Goal: Information Seeking & Learning: Learn about a topic

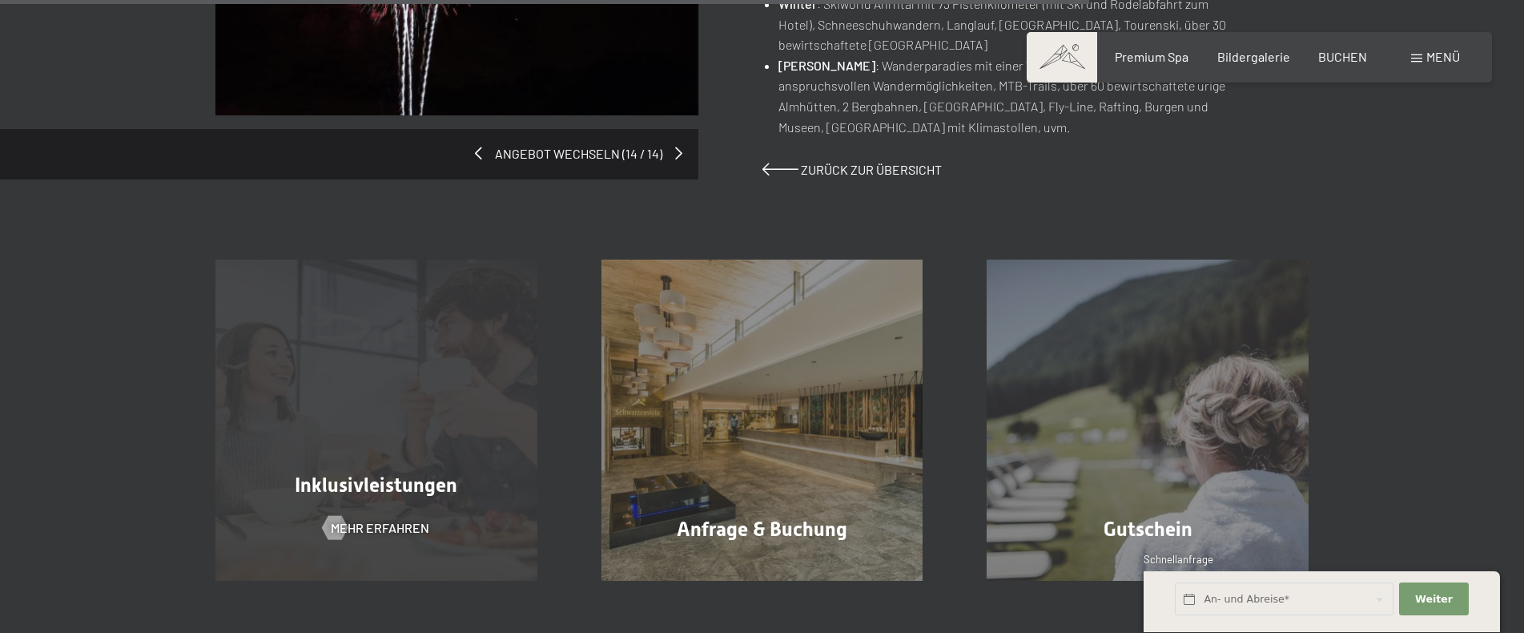
scroll to position [1602, 0]
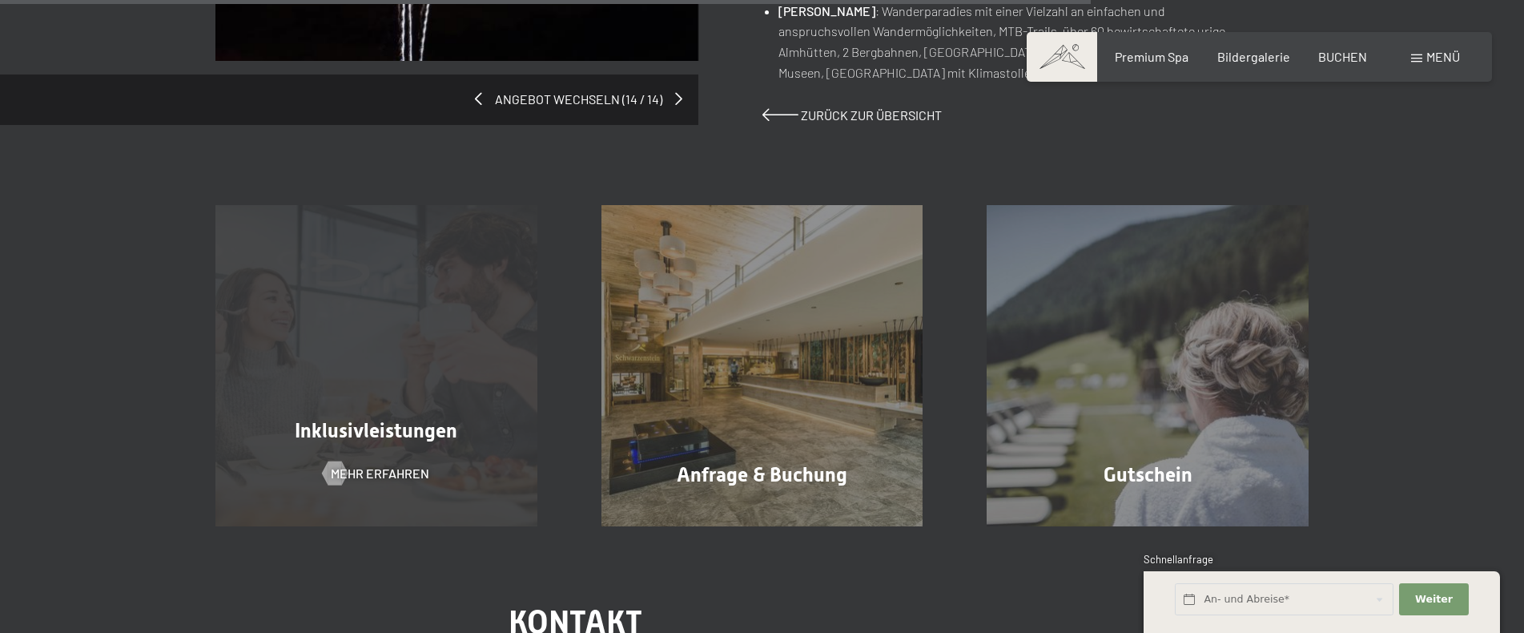
click at [420, 431] on span "Inklusivleistungen" at bounding box center [376, 430] width 163 height 23
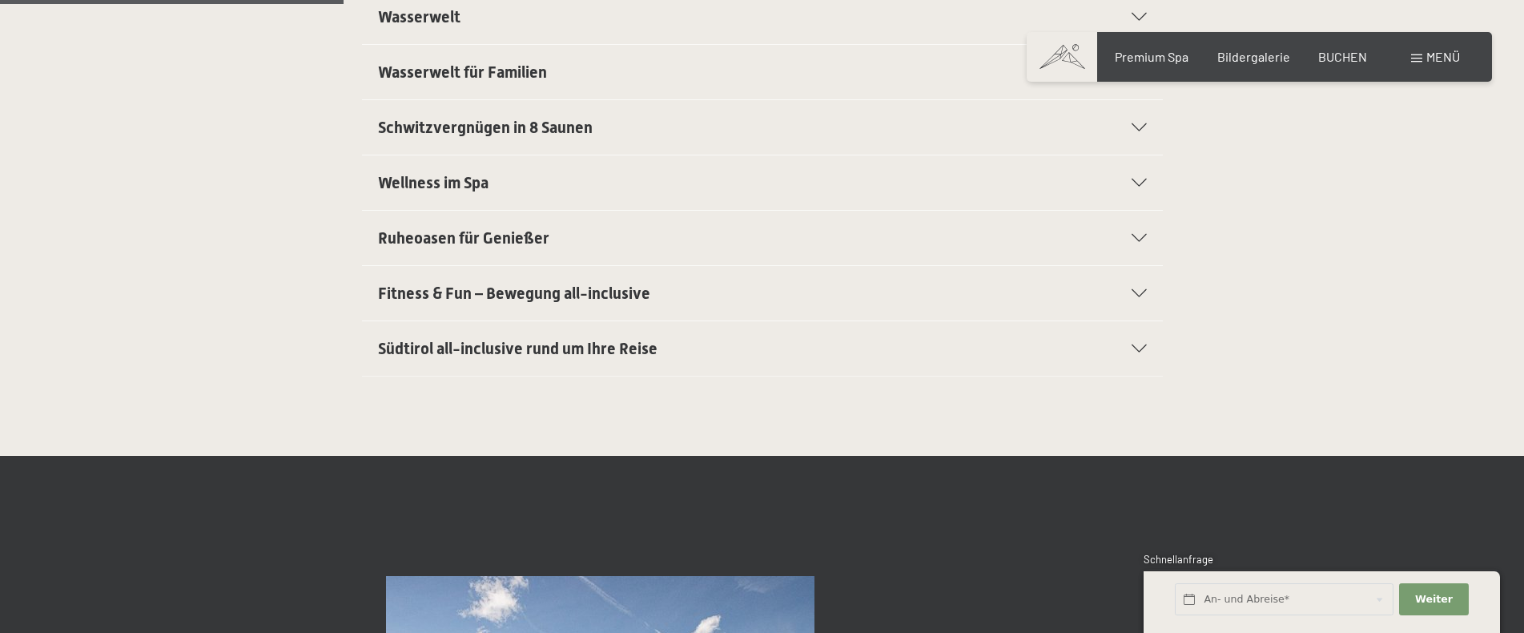
scroll to position [721, 0]
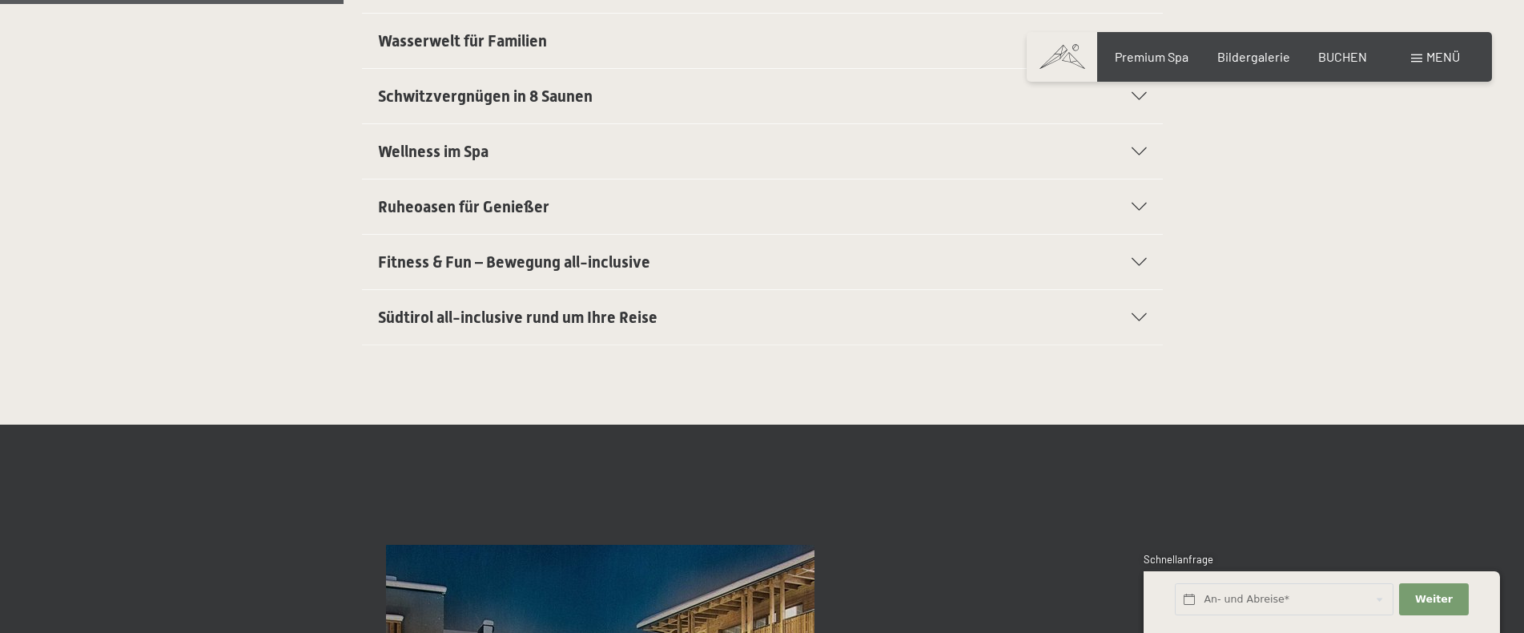
click at [520, 315] on span "Südtirol all-inclusive rund um Ihre Reise" at bounding box center [517, 317] width 279 height 19
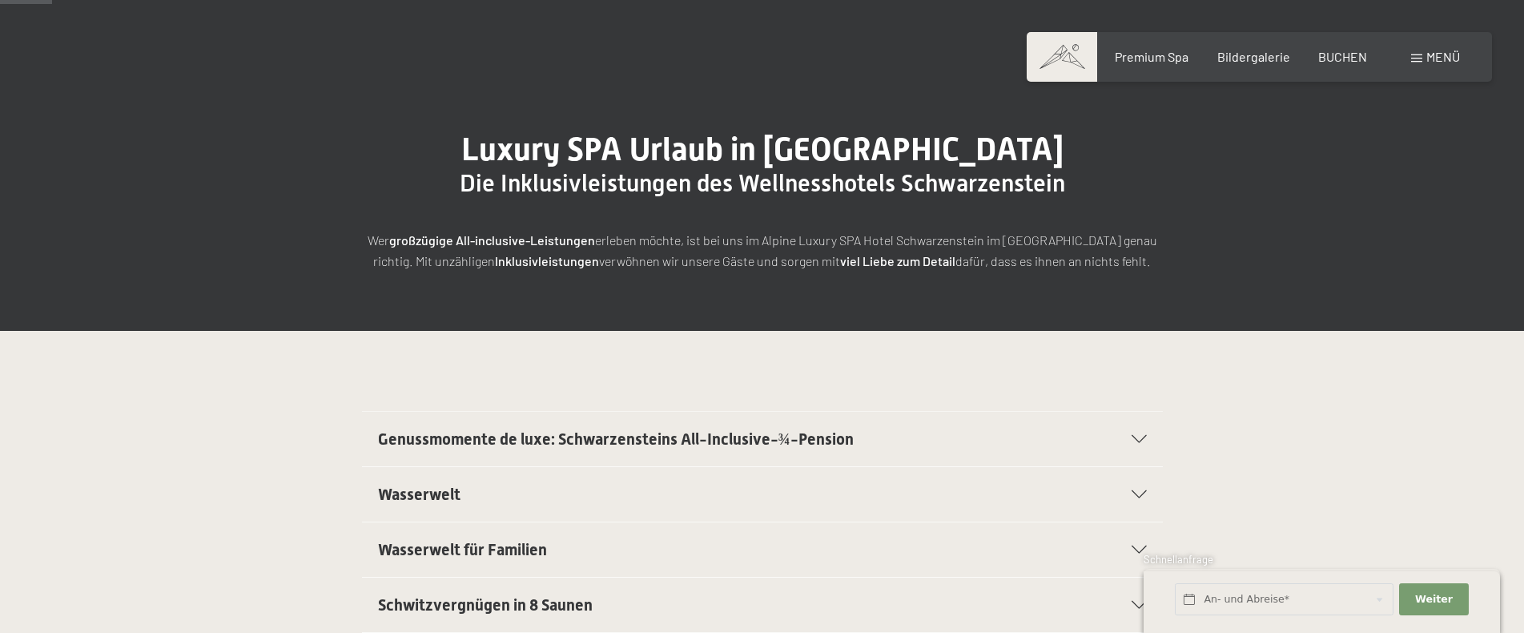
scroll to position [118, 0]
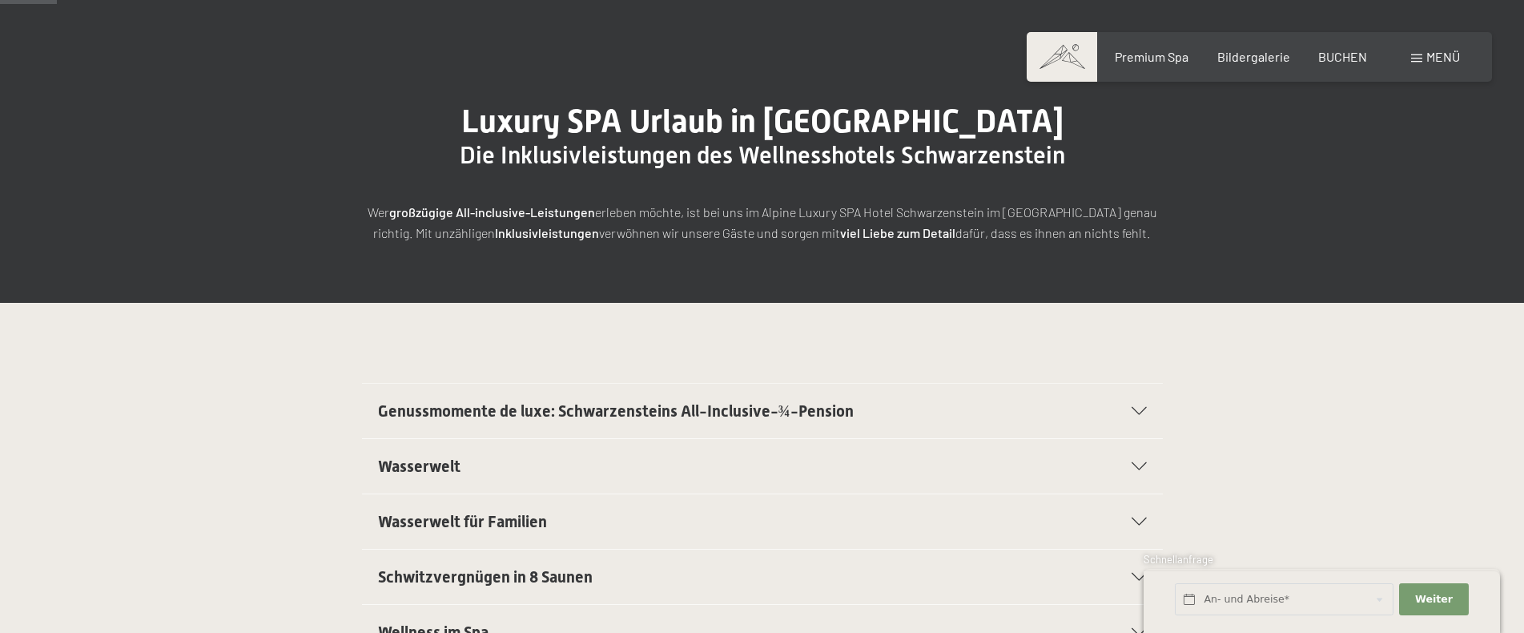
click at [698, 408] on span "Genussmomente de luxe: Schwarzensteins All-Inclusive-¾-Pension" at bounding box center [616, 410] width 476 height 19
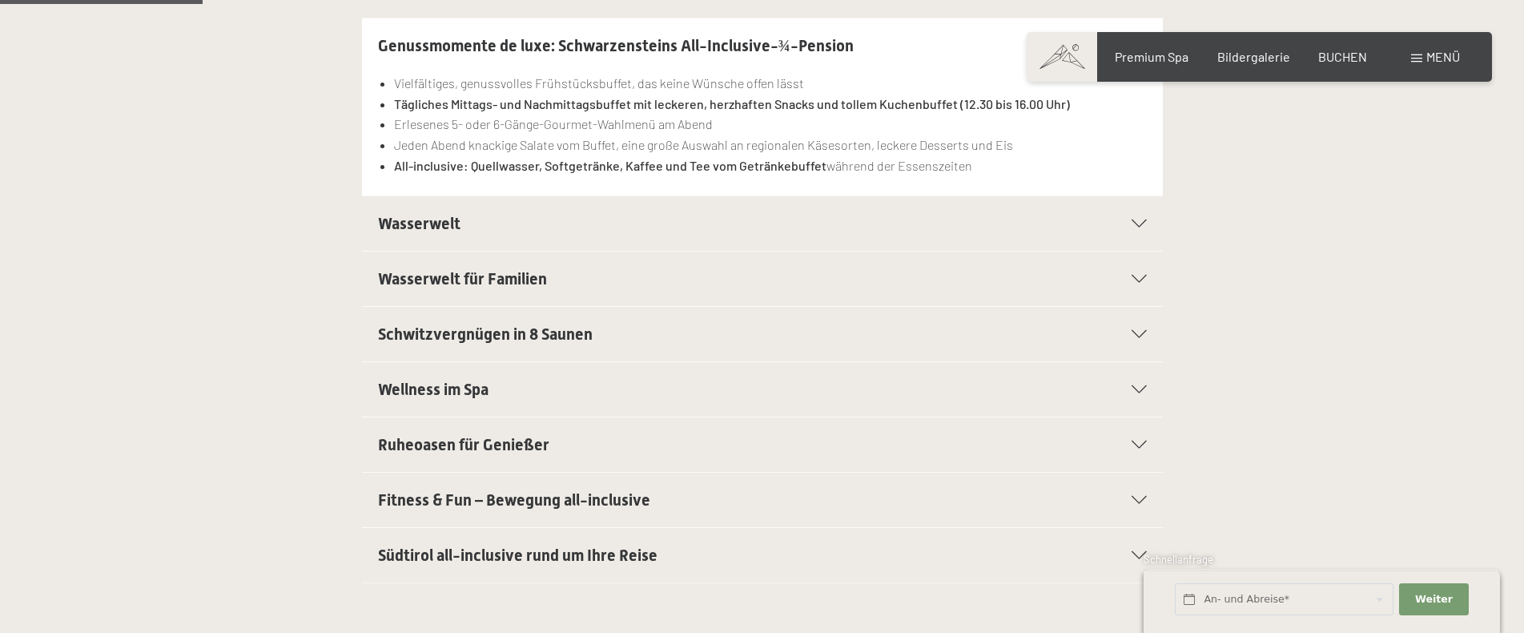
scroll to position [518, 0]
